Goal: Find specific page/section: Find specific page/section

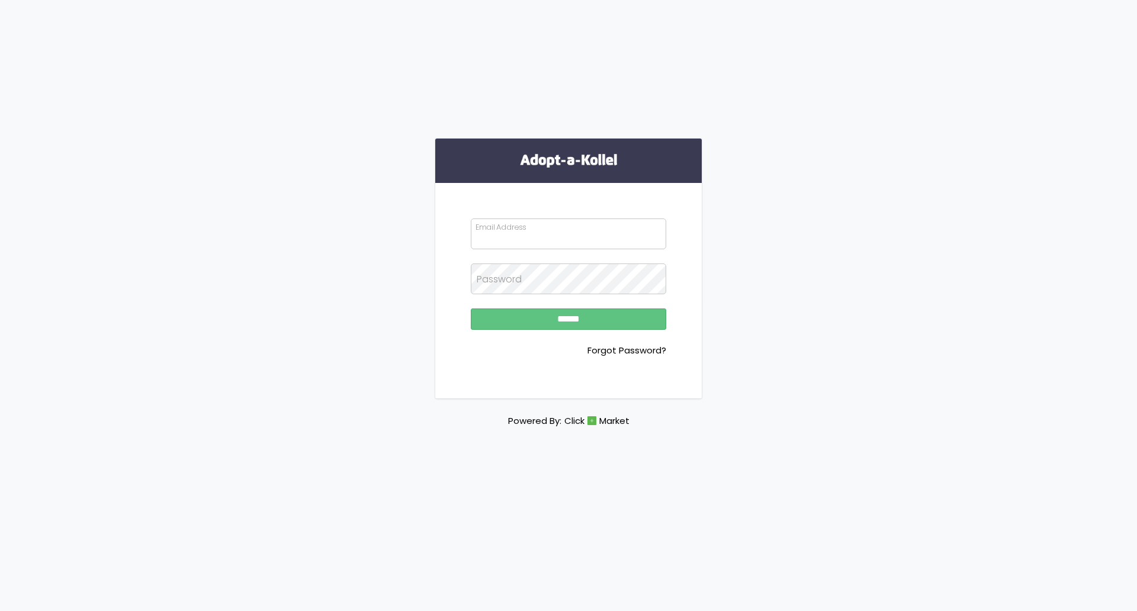
type input "**********"
click at [598, 321] on input "******" at bounding box center [568, 319] width 195 height 21
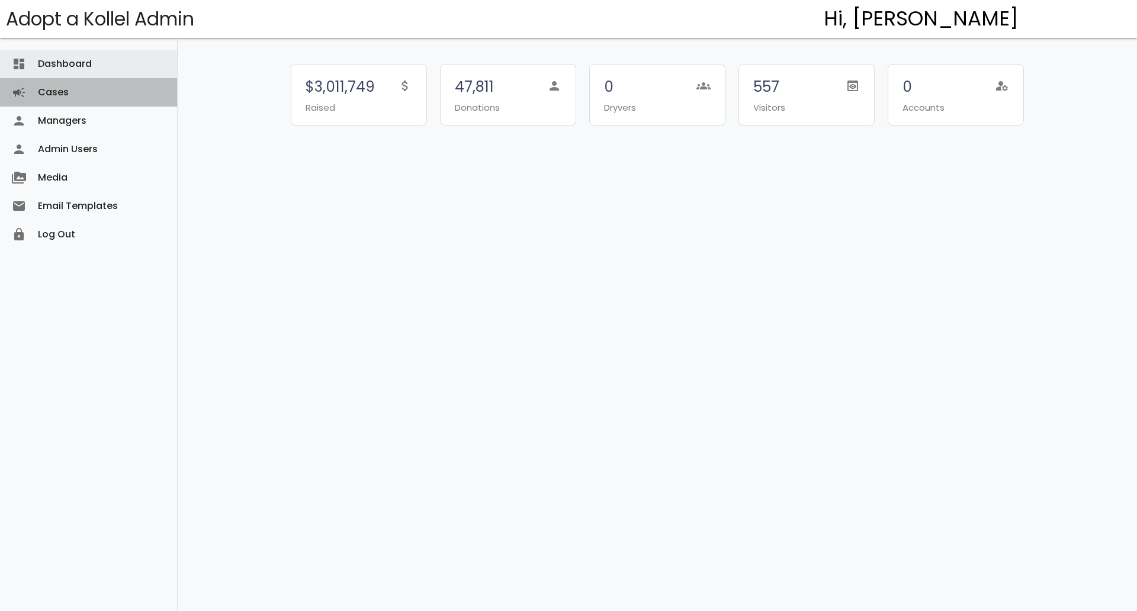
click at [79, 86] on link "Cases campaign" at bounding box center [88, 92] width 177 height 28
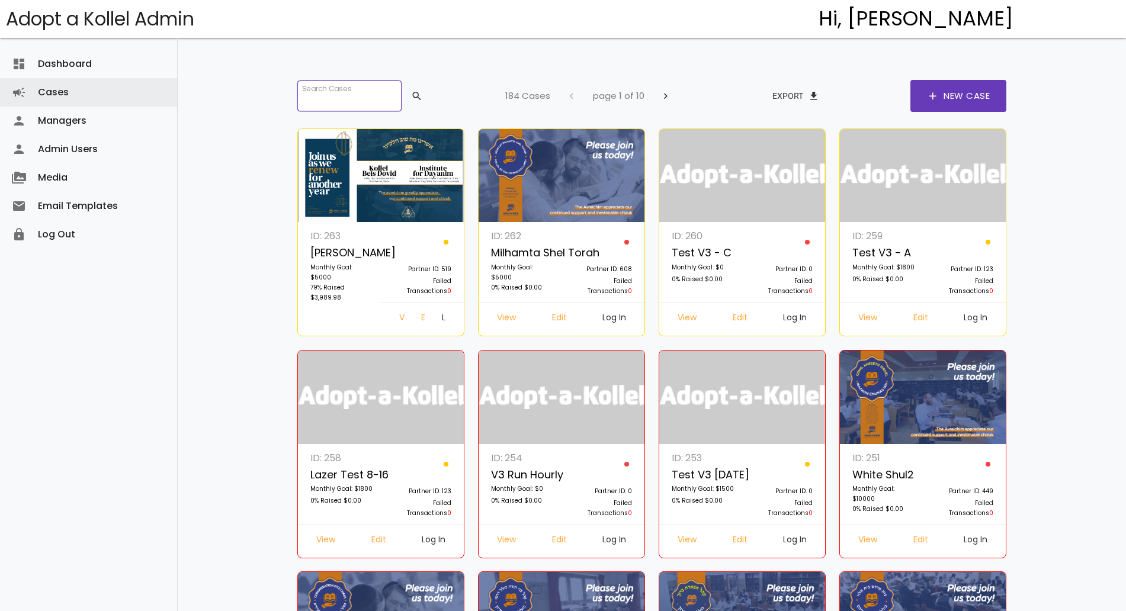
click at [346, 88] on input "search" at bounding box center [349, 96] width 104 height 31
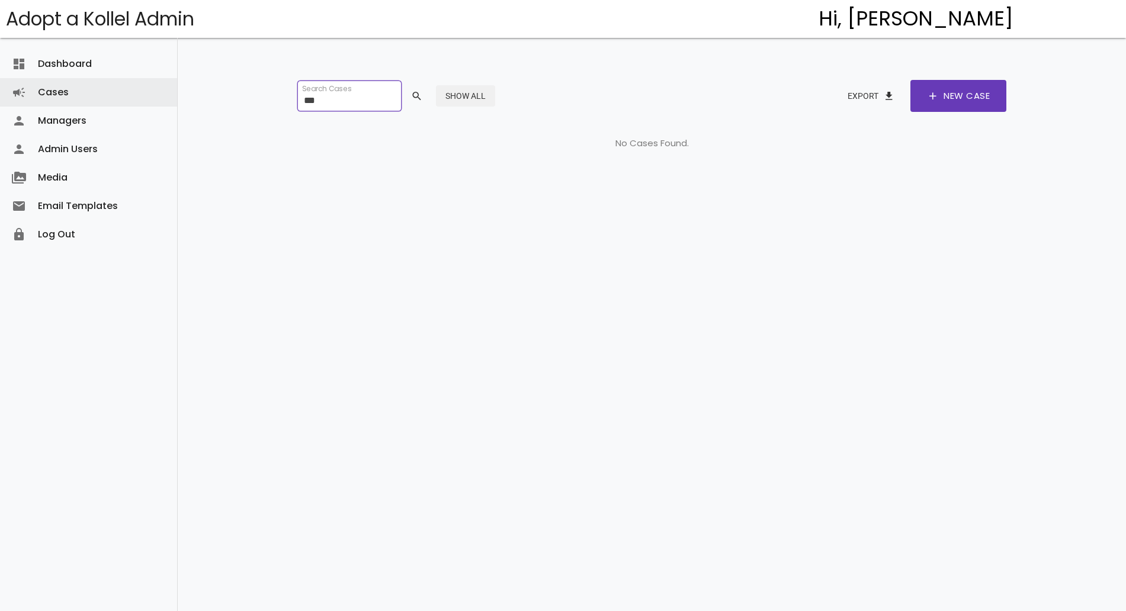
type input "***"
click at [491, 89] on button "Show All" at bounding box center [465, 95] width 59 height 21
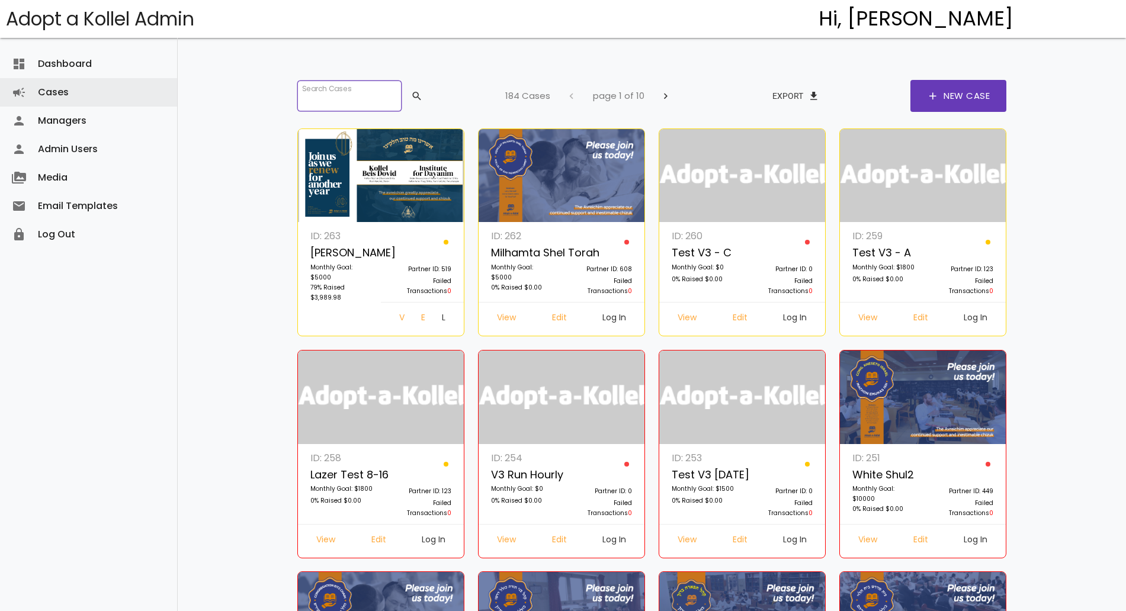
click at [334, 98] on input "search" at bounding box center [349, 96] width 104 height 31
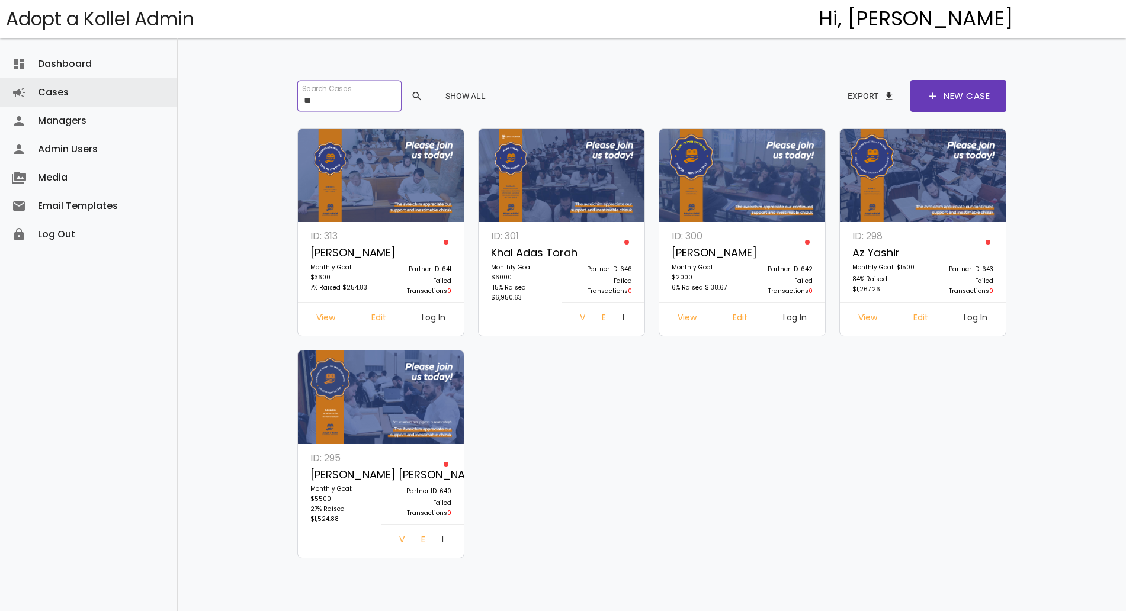
type input "*"
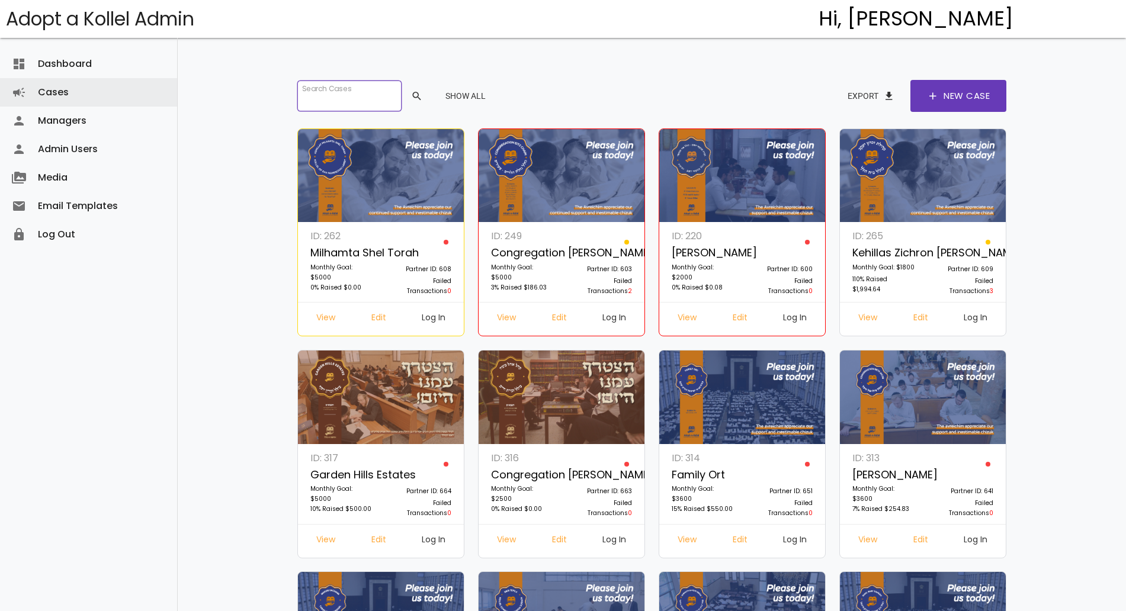
click at [367, 92] on input "search" at bounding box center [349, 96] width 104 height 31
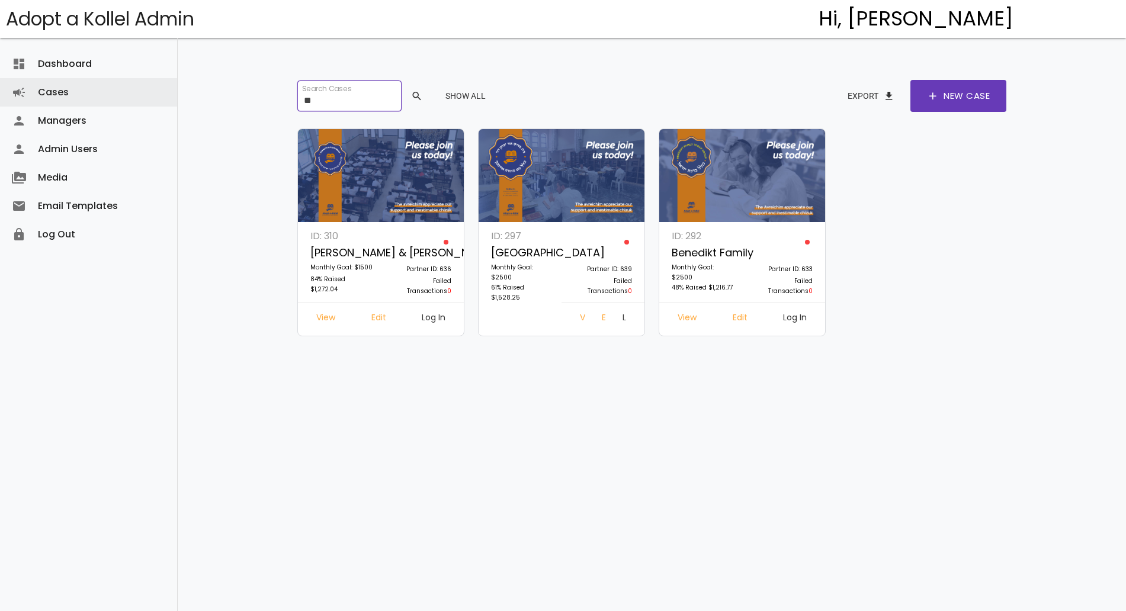
type input "*"
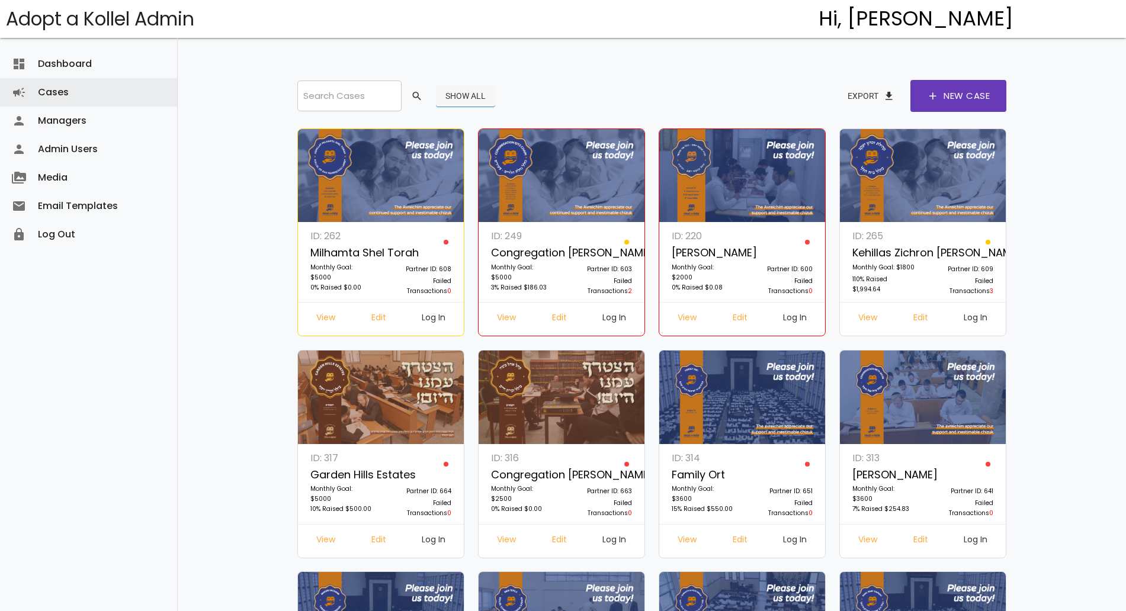
click at [483, 97] on button "Show All" at bounding box center [465, 95] width 59 height 21
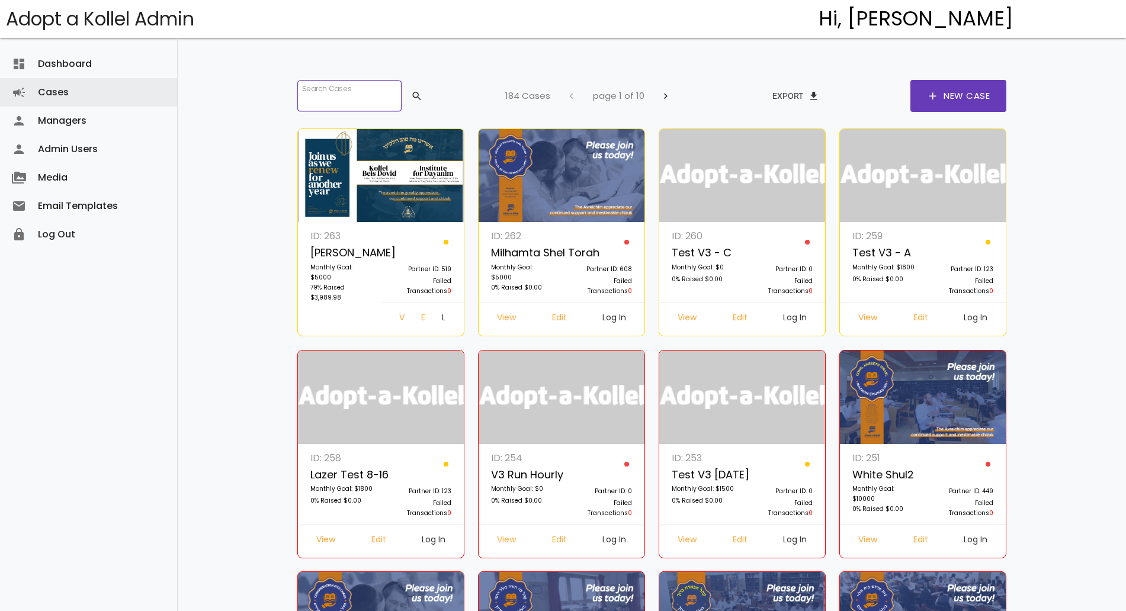
click at [334, 88] on input "search" at bounding box center [349, 96] width 104 height 31
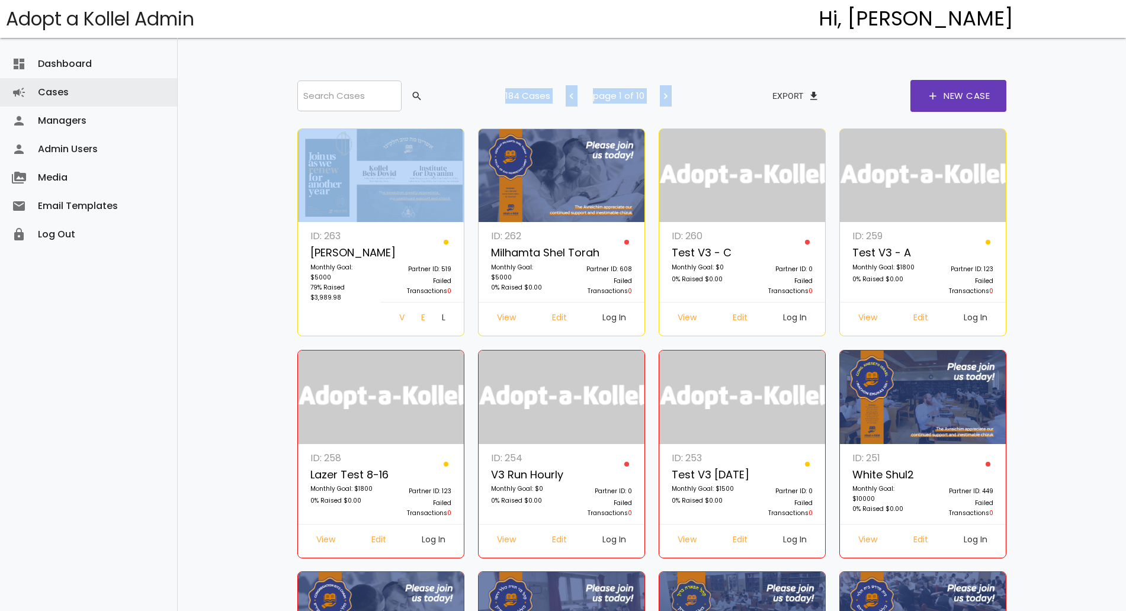
drag, startPoint x: 329, startPoint y: 116, endPoint x: 321, endPoint y: 101, distance: 17.5
click at [321, 101] on input "search" at bounding box center [349, 96] width 104 height 31
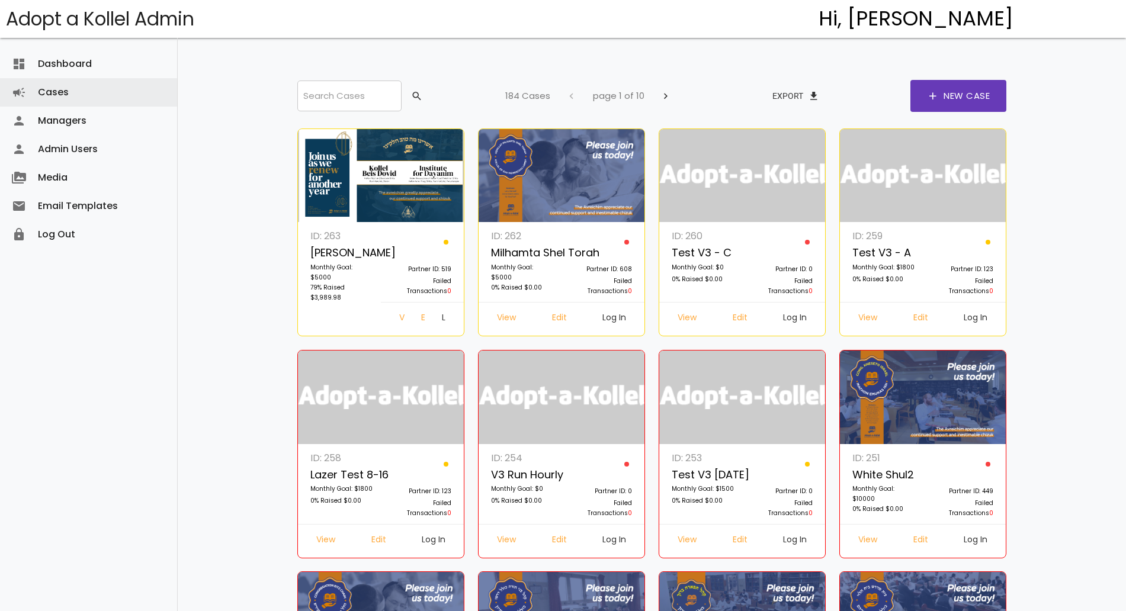
click at [356, 105] on input "search" at bounding box center [349, 96] width 104 height 31
click at [335, 101] on input "search" at bounding box center [349, 96] width 104 height 31
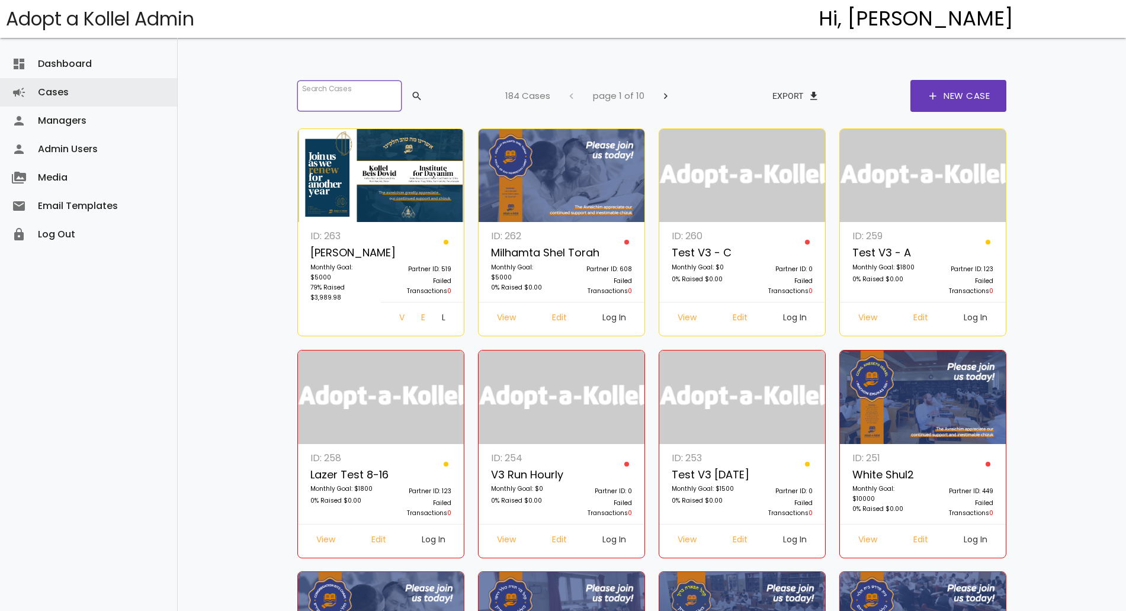
click at [322, 89] on input "search" at bounding box center [349, 96] width 104 height 31
click at [377, 101] on input "search" at bounding box center [349, 96] width 104 height 31
click at [464, 91] on div "Search Cases search 184 Cases chevron_left page 1 of 10 chevron_right Export fi…" at bounding box center [652, 96] width 722 height 32
click at [318, 99] on input "search" at bounding box center [349, 96] width 104 height 31
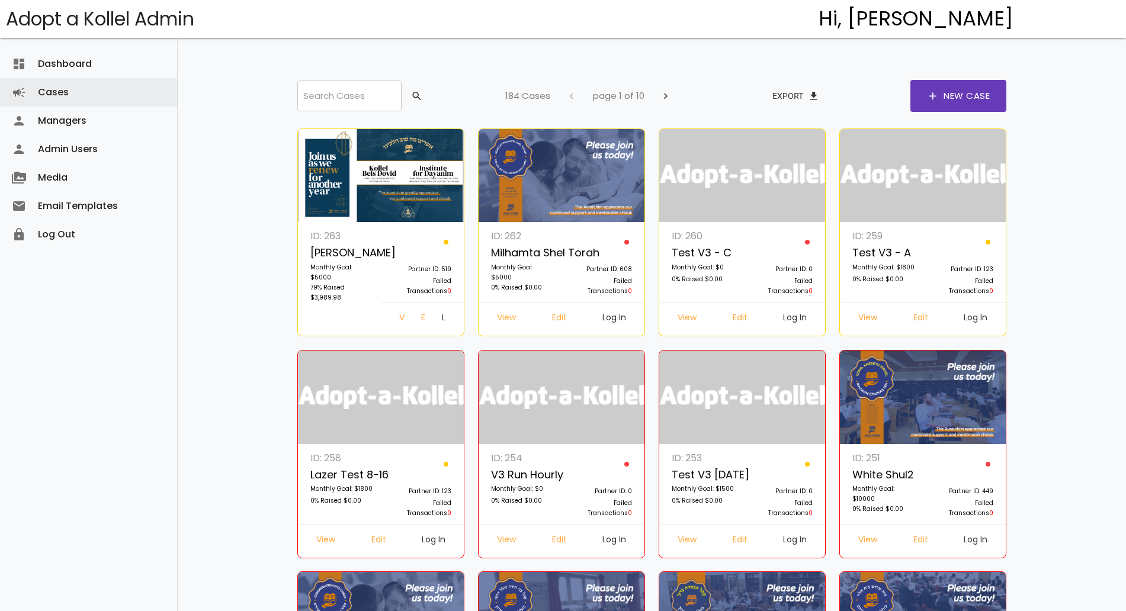
click at [312, 92] on input "search" at bounding box center [349, 96] width 104 height 31
click at [374, 82] on input "search" at bounding box center [349, 96] width 104 height 31
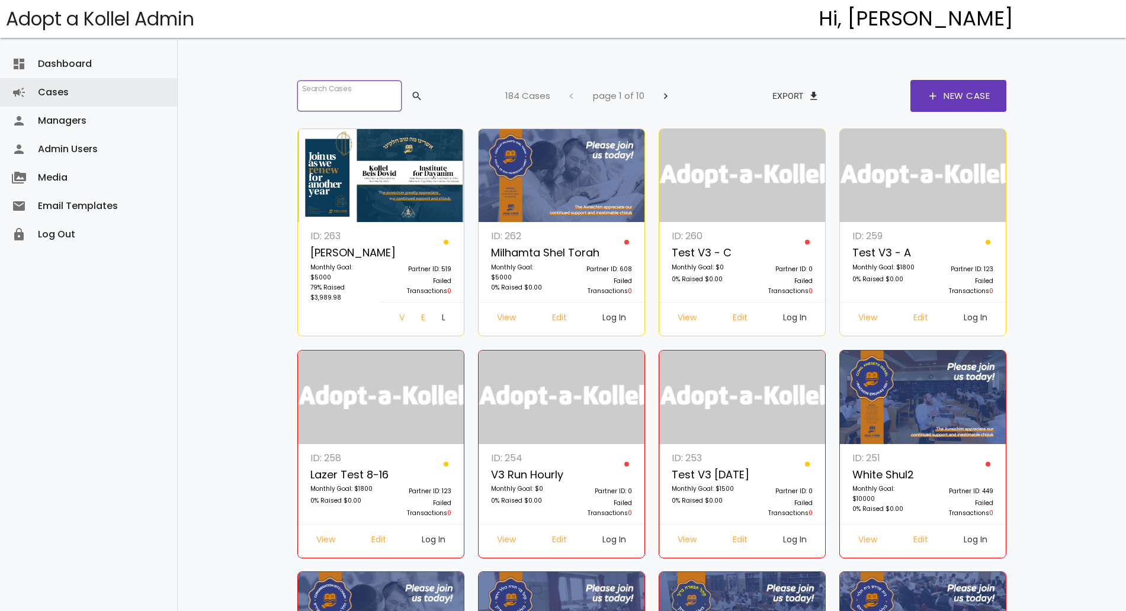
click at [359, 97] on input "search" at bounding box center [349, 96] width 104 height 31
click at [358, 101] on input "search" at bounding box center [349, 96] width 104 height 31
click at [323, 102] on input "search" at bounding box center [349, 96] width 104 height 31
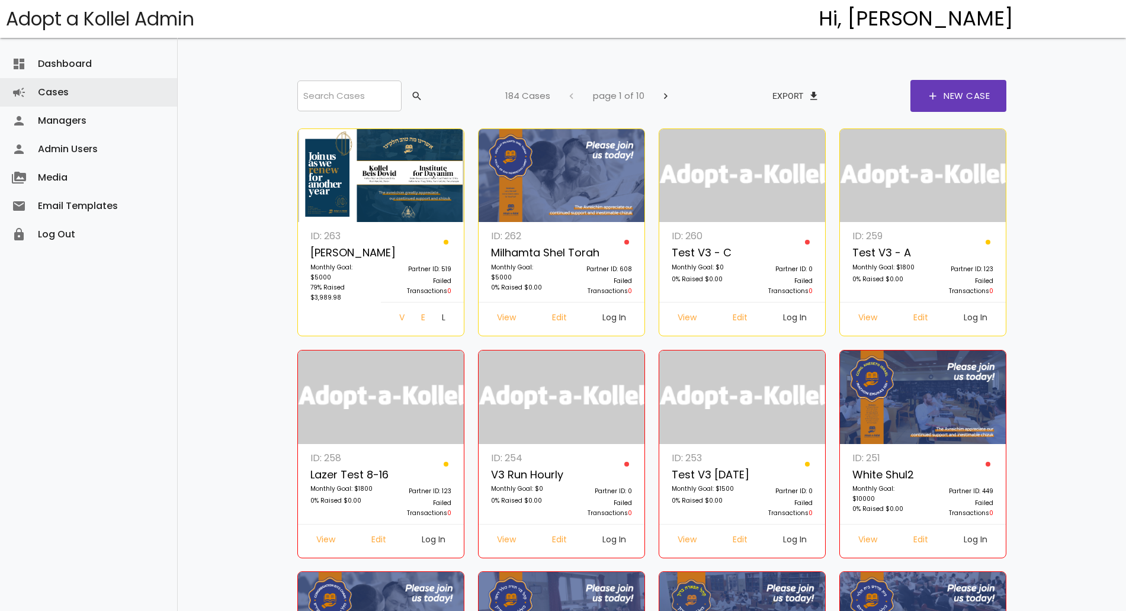
click at [331, 103] on input "search" at bounding box center [349, 96] width 104 height 31
